Goal: Check status: Check status

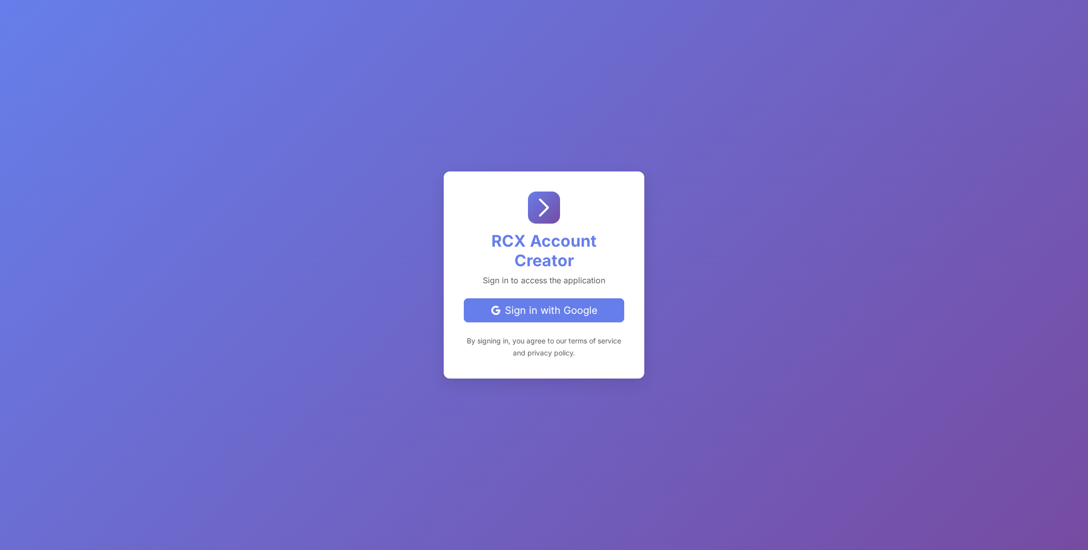
click at [551, 313] on div "Sign in with Google" at bounding box center [543, 310] width 143 height 15
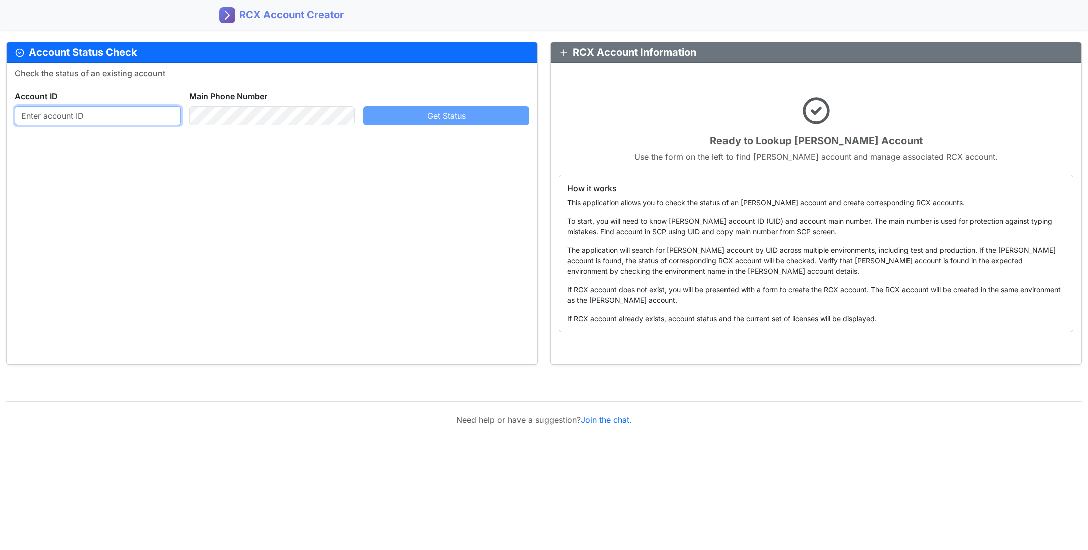
click at [129, 115] on input "text" at bounding box center [98, 115] width 166 height 19
paste input "208075106"
type input "208075106"
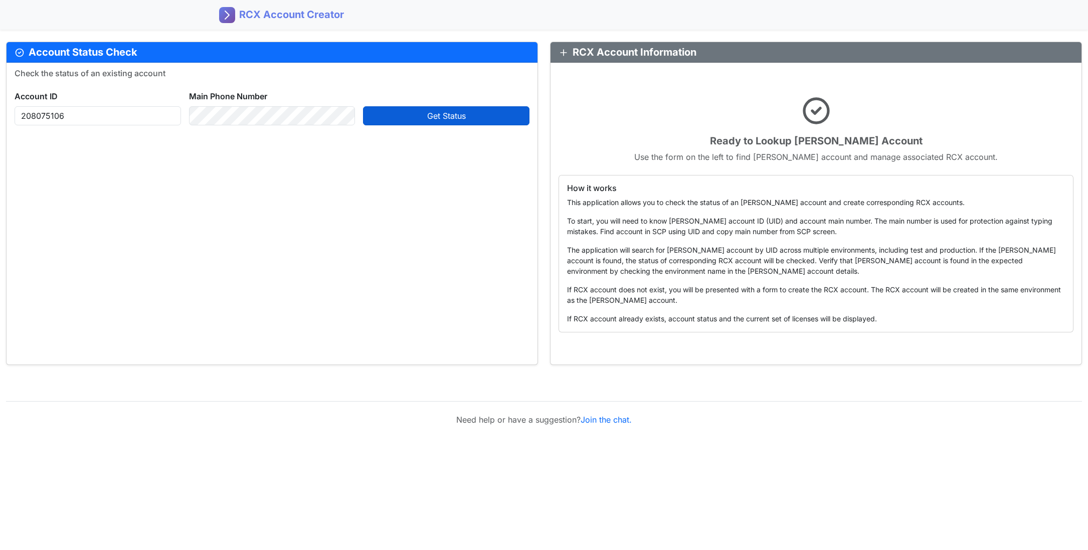
click at [429, 119] on span "Get Status" at bounding box center [446, 116] width 39 height 10
